Goal: Task Accomplishment & Management: Manage account settings

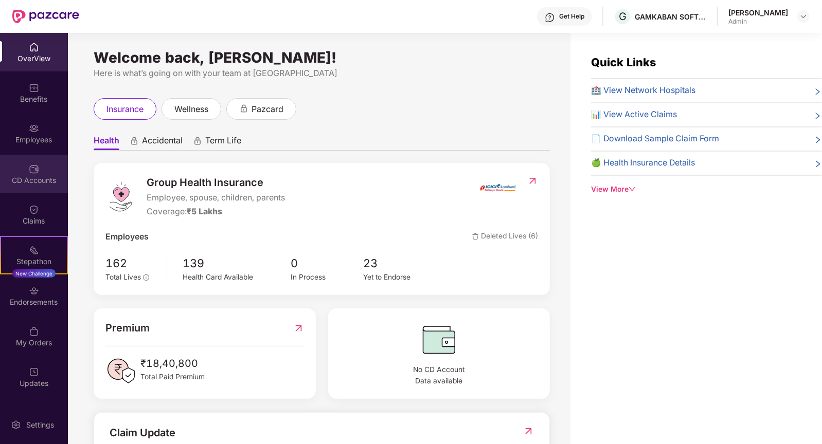
click at [34, 181] on div "CD Accounts" at bounding box center [34, 180] width 68 height 10
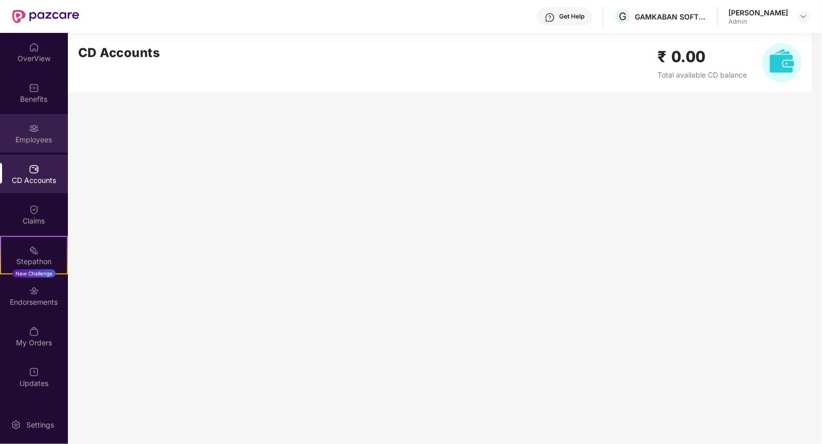
click at [33, 135] on div "Employees" at bounding box center [34, 140] width 68 height 10
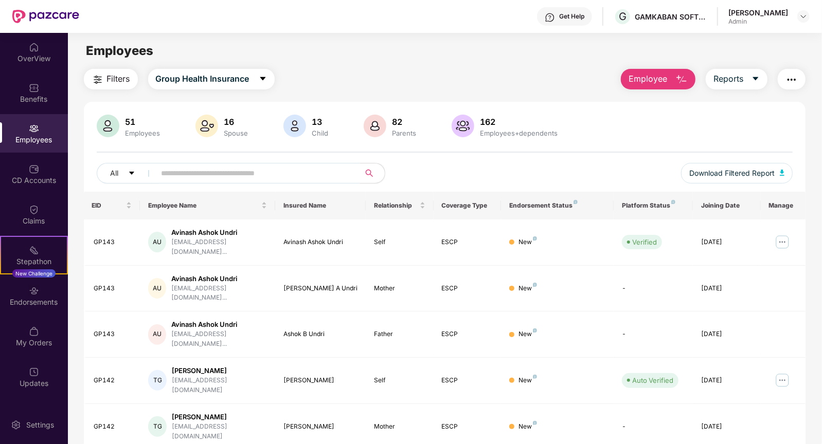
click at [203, 174] on input "text" at bounding box center [254, 173] width 185 height 15
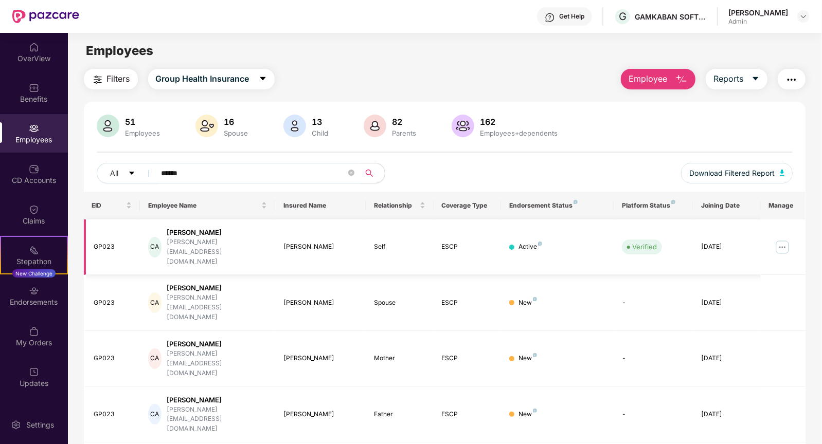
type input "******"
click at [785, 239] on img at bounding box center [782, 247] width 16 height 16
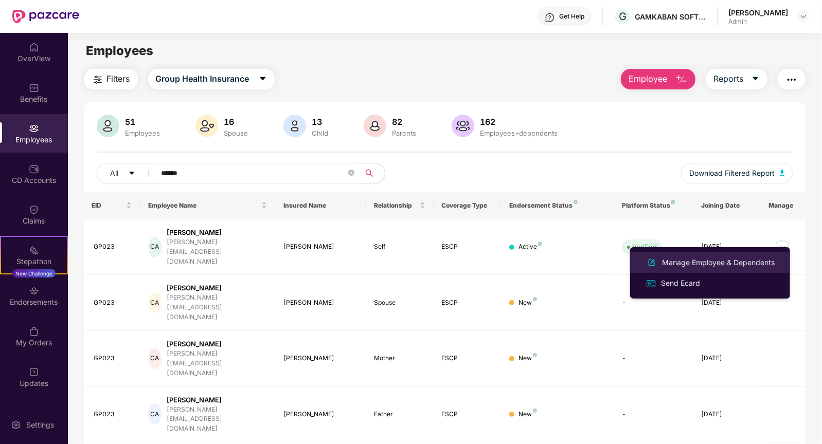
click at [701, 264] on div "Manage Employee & Dependents" at bounding box center [718, 262] width 117 height 11
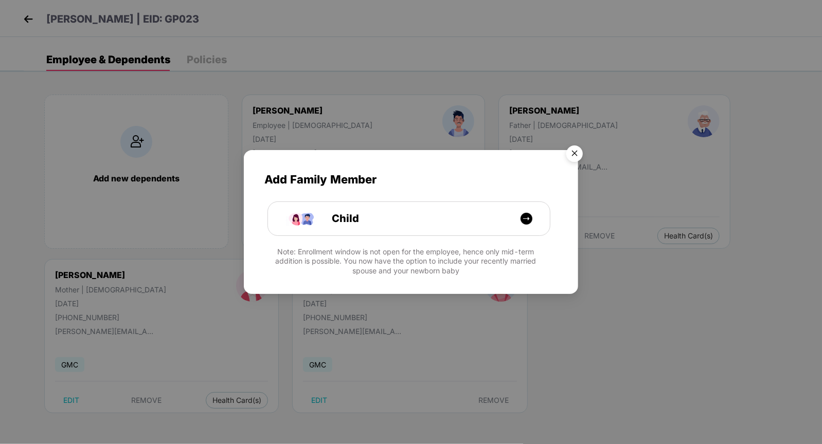
click at [575, 151] on img "Close" at bounding box center [574, 155] width 29 height 29
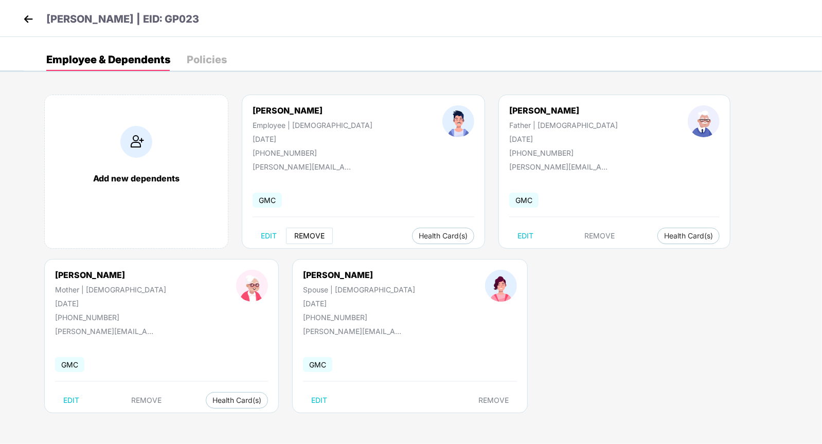
click at [310, 234] on span "REMOVE" at bounding box center [309, 236] width 30 height 8
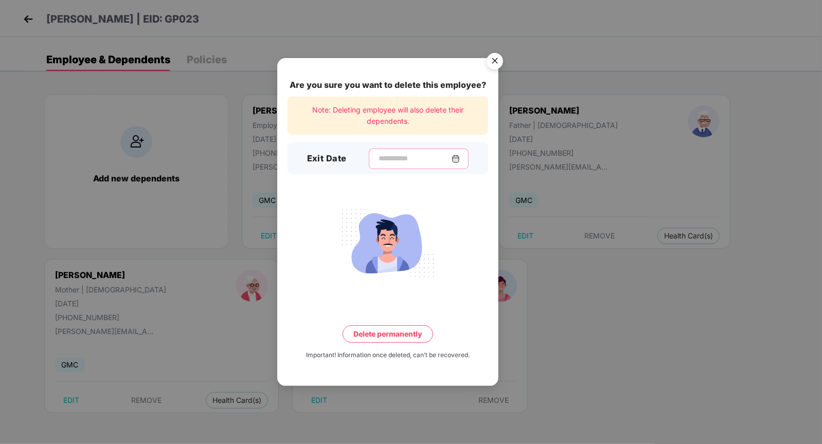
click at [400, 157] on input at bounding box center [415, 158] width 74 height 11
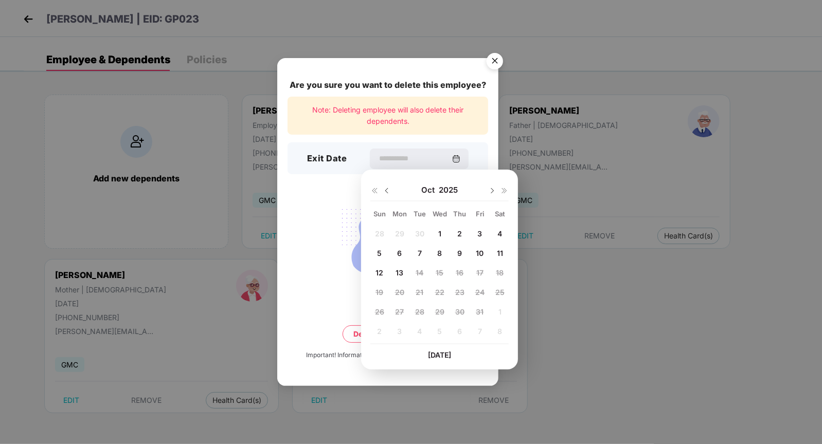
click at [480, 254] on span "10" at bounding box center [480, 253] width 8 height 9
type input "**********"
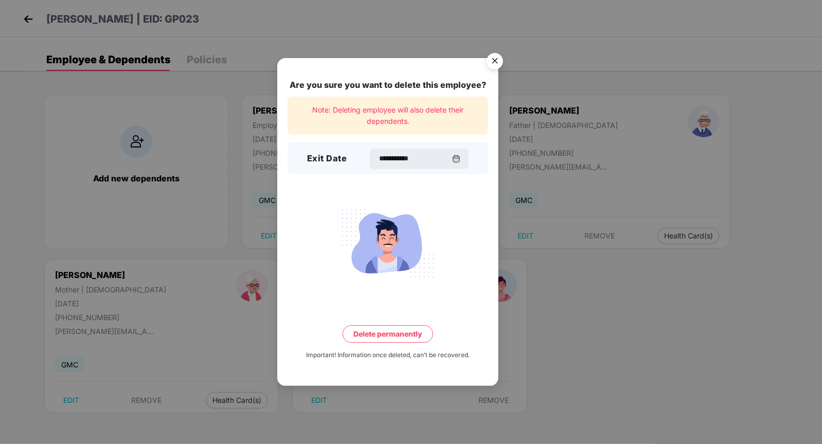
click at [400, 332] on button "Delete permanently" at bounding box center [388, 334] width 91 height 17
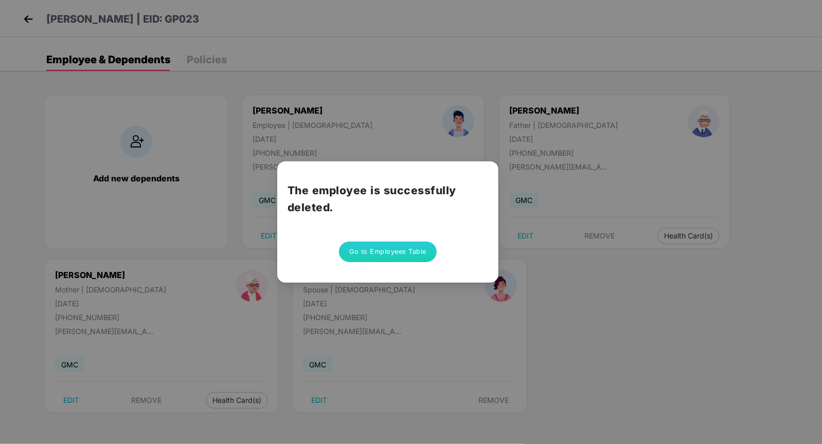
click at [407, 244] on button "Go to Employees Table" at bounding box center [388, 252] width 98 height 21
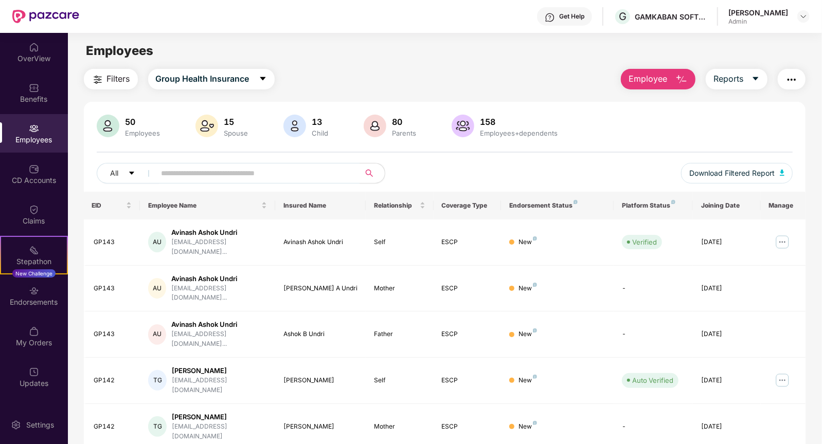
click at [672, 78] on button "Employee" at bounding box center [658, 79] width 75 height 21
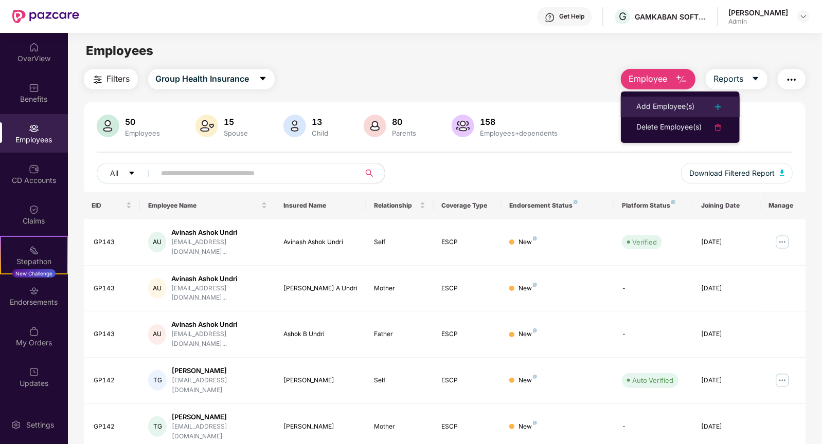
click at [678, 112] on div "Add Employee(s)" at bounding box center [665, 107] width 58 height 12
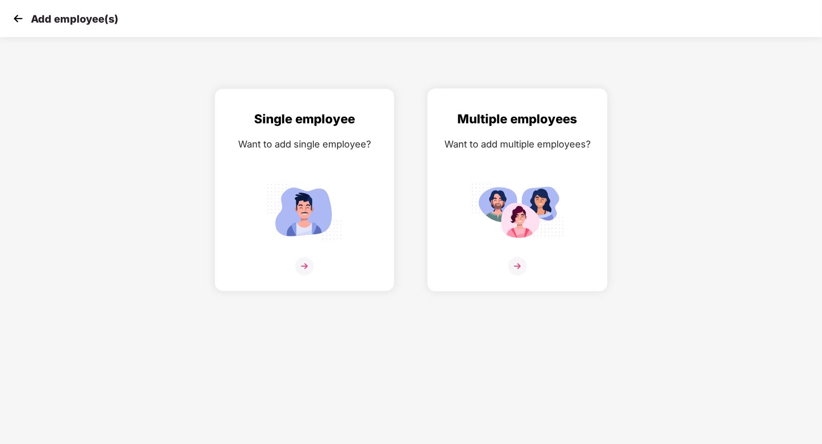
click at [497, 169] on div "Multiple employees Want to add multiple employees?" at bounding box center [517, 199] width 158 height 179
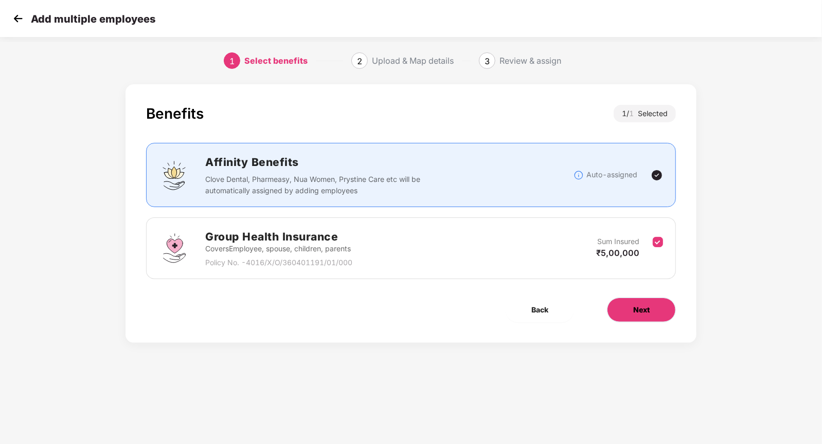
click at [634, 310] on span "Next" at bounding box center [641, 310] width 16 height 11
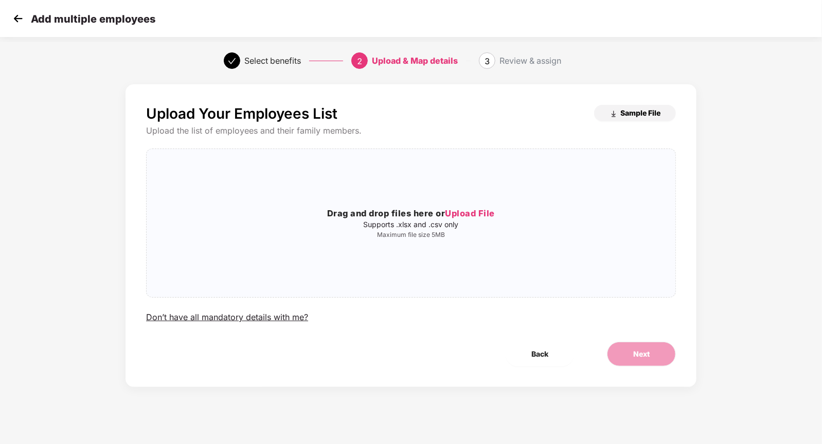
click at [622, 118] on button "Sample File" at bounding box center [635, 113] width 82 height 16
